Goal: Find specific page/section: Find specific page/section

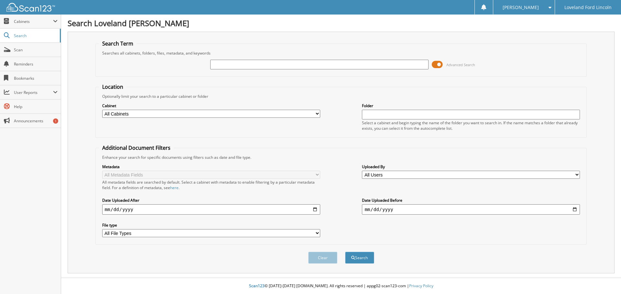
click at [292, 61] on input "text" at bounding box center [319, 65] width 218 height 10
type input "336070"
click at [345, 252] on button "Search" at bounding box center [359, 258] width 29 height 12
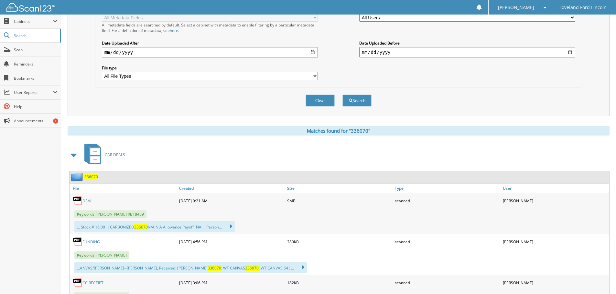
scroll to position [162, 0]
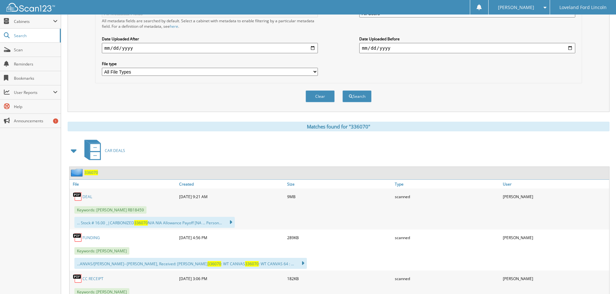
click at [87, 197] on link "DEAL" at bounding box center [87, 196] width 10 height 5
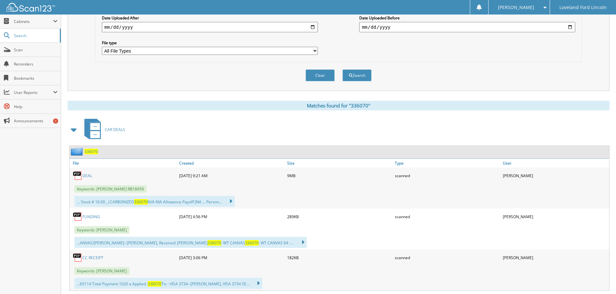
scroll to position [194, 0]
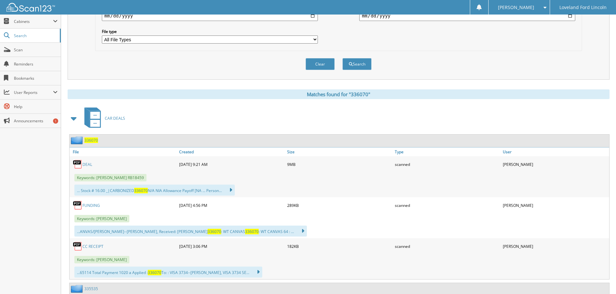
click at [85, 165] on link "DEAL" at bounding box center [87, 164] width 10 height 5
